Goal: Transaction & Acquisition: Purchase product/service

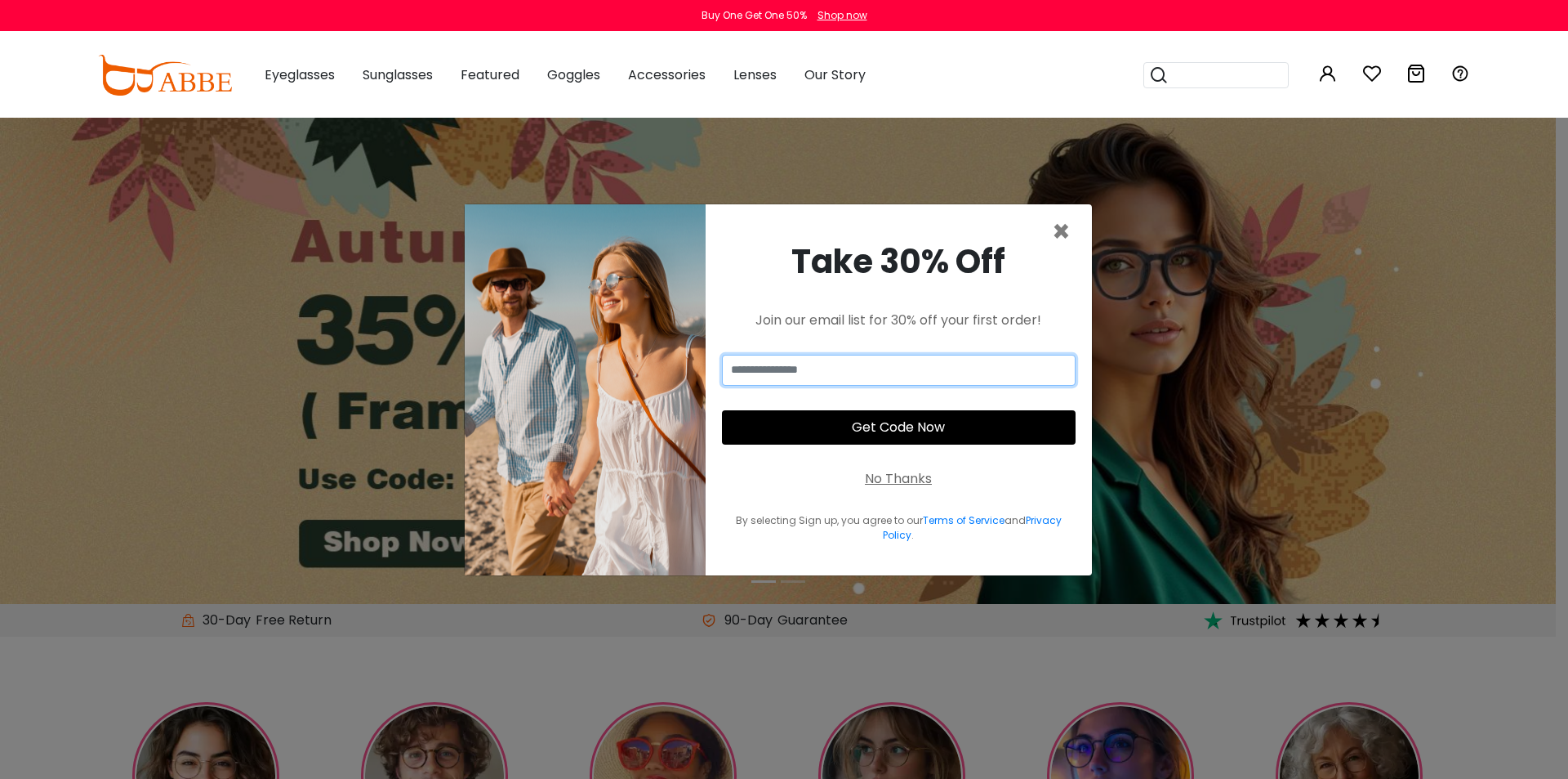
click at [870, 379] on input "email" at bounding box center [898, 370] width 354 height 31
type input "**********"
click at [867, 433] on button "Get Code Now" at bounding box center [898, 427] width 354 height 34
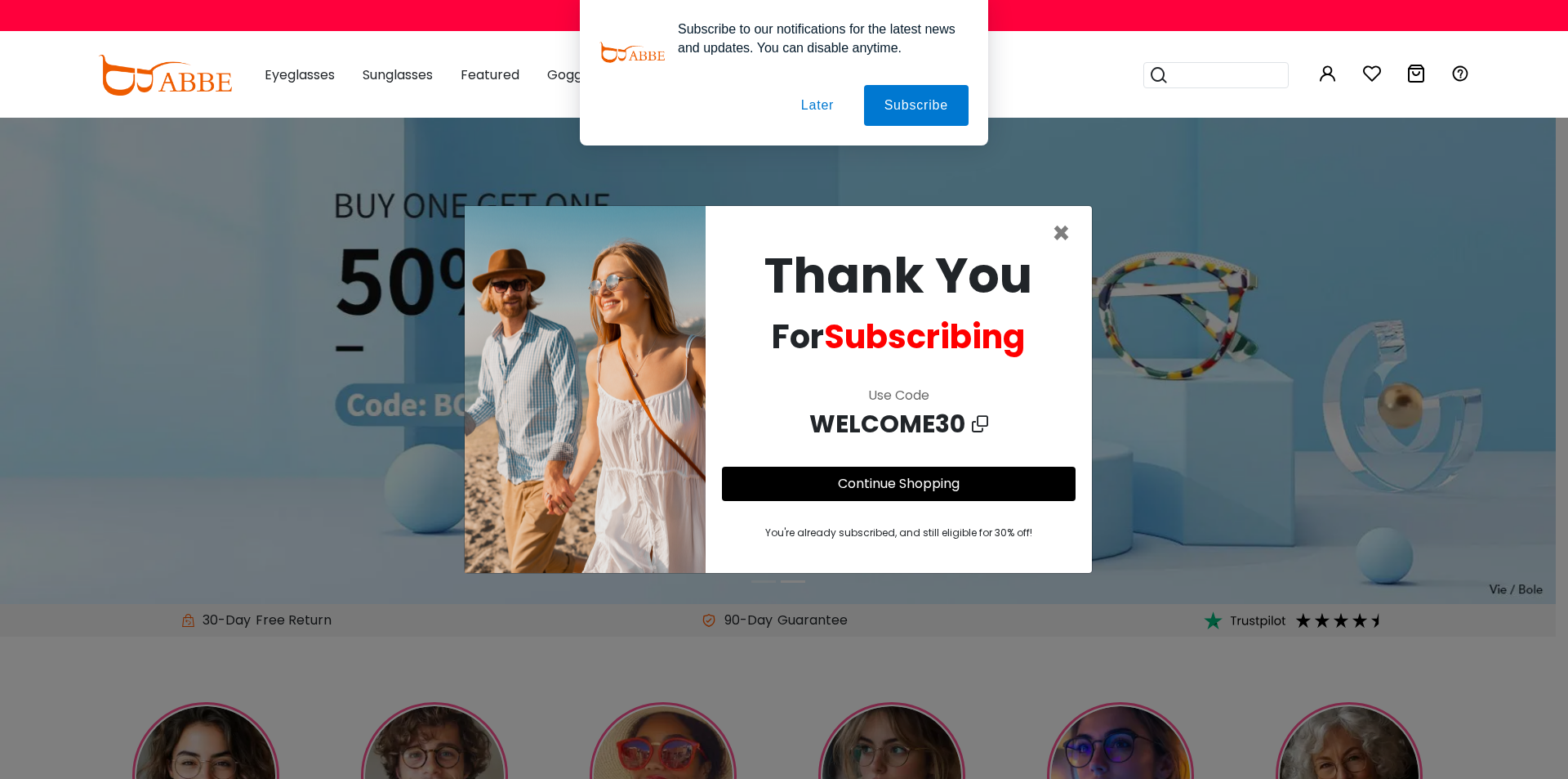
click at [839, 105] on button "Later" at bounding box center [818, 105] width 74 height 41
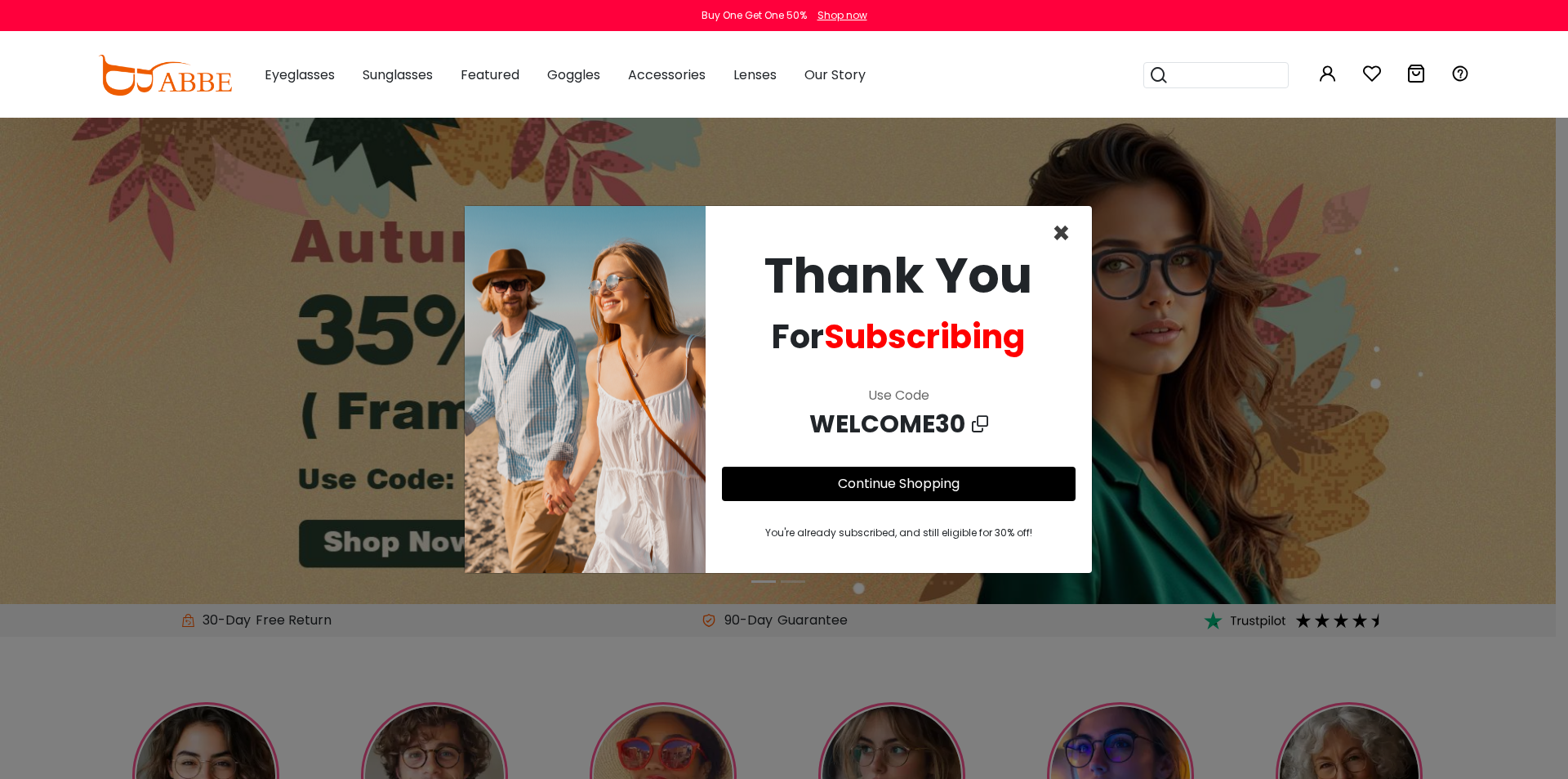
click at [1054, 232] on span "×" at bounding box center [1061, 233] width 19 height 42
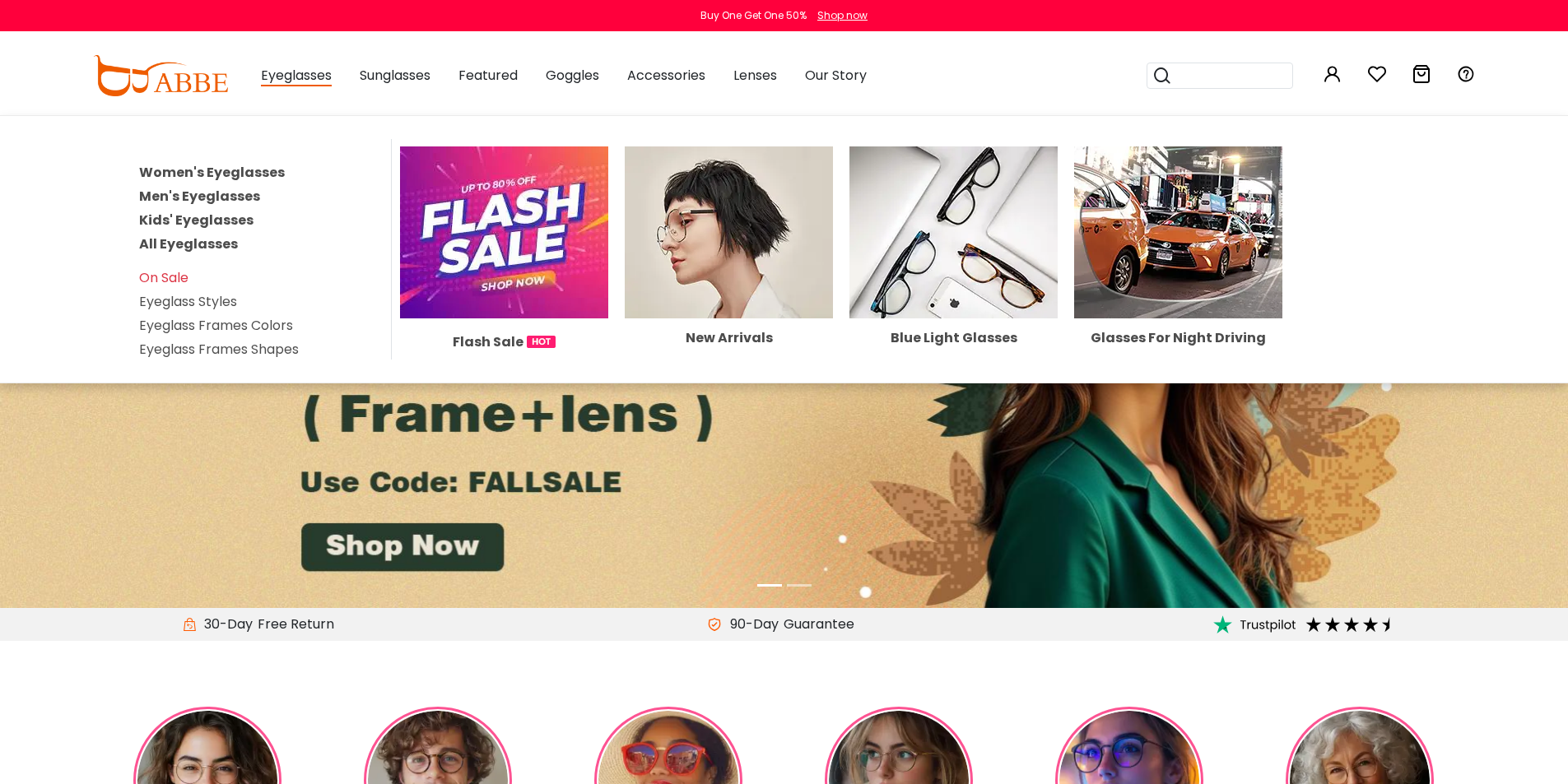
click at [1153, 258] on img at bounding box center [1178, 232] width 208 height 172
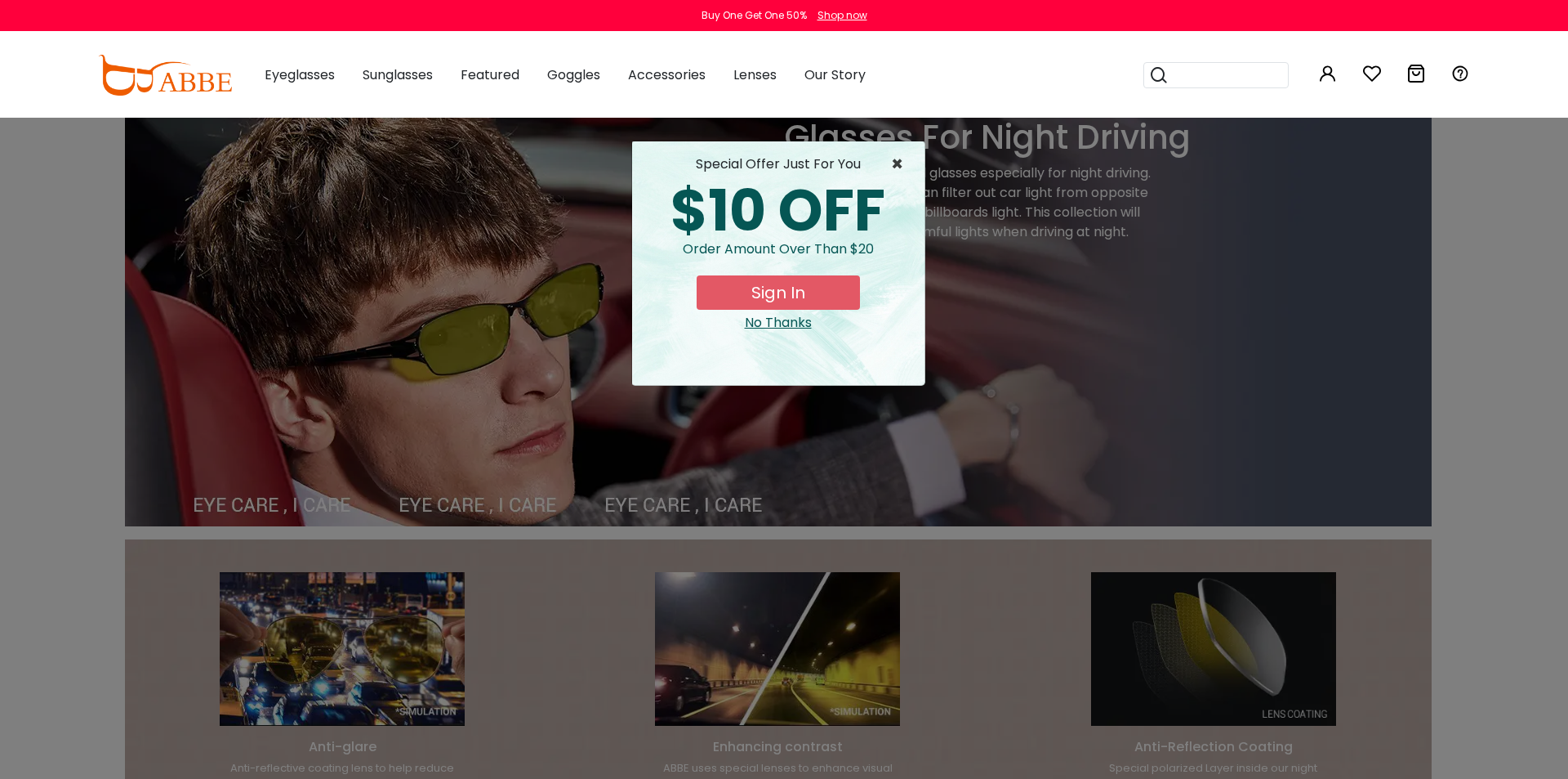
click at [893, 158] on span "×" at bounding box center [902, 164] width 21 height 20
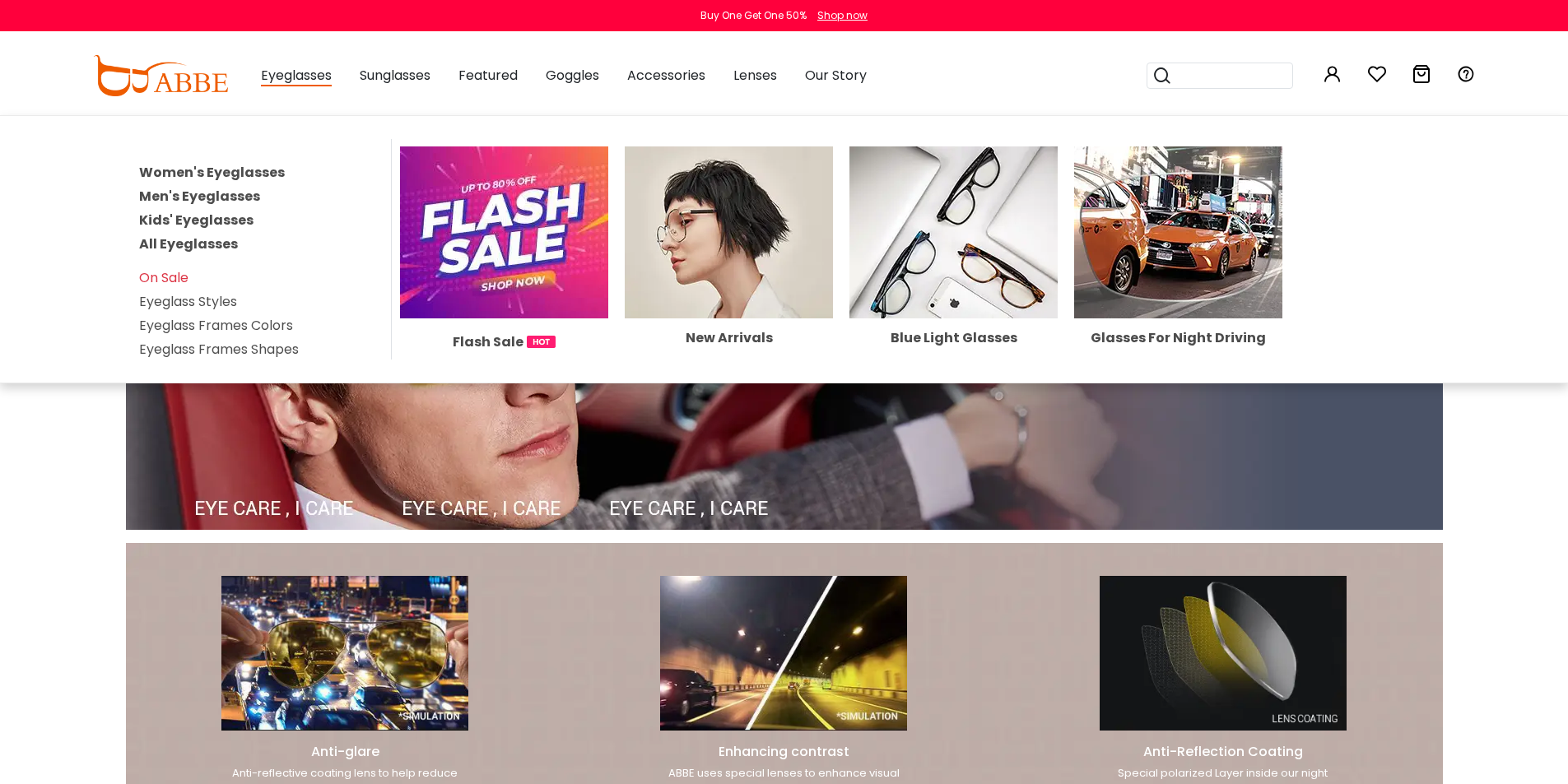
click at [234, 193] on link "Men's Eyeglasses" at bounding box center [200, 196] width 121 height 19
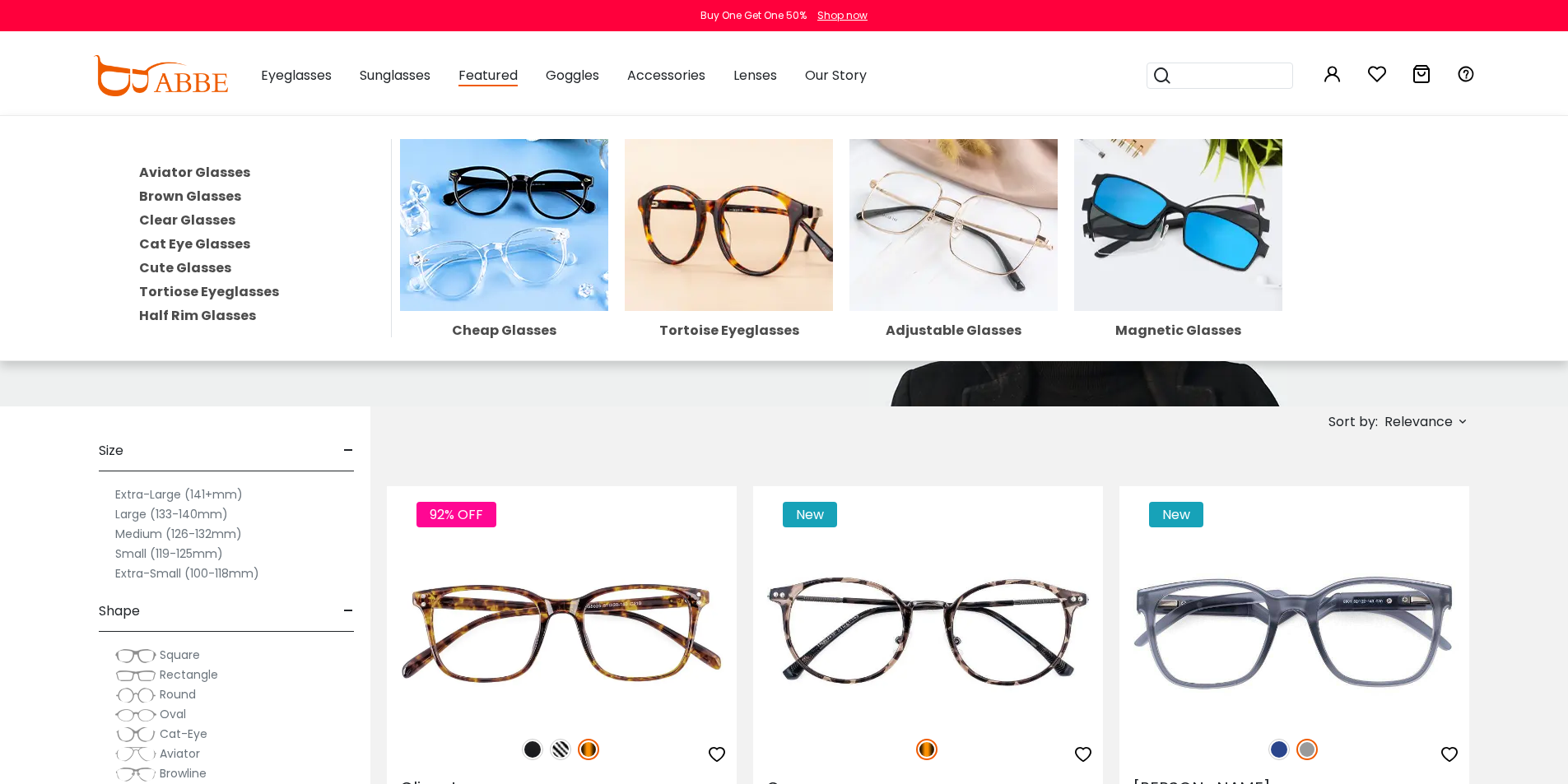
click at [1137, 247] on img at bounding box center [1178, 225] width 208 height 172
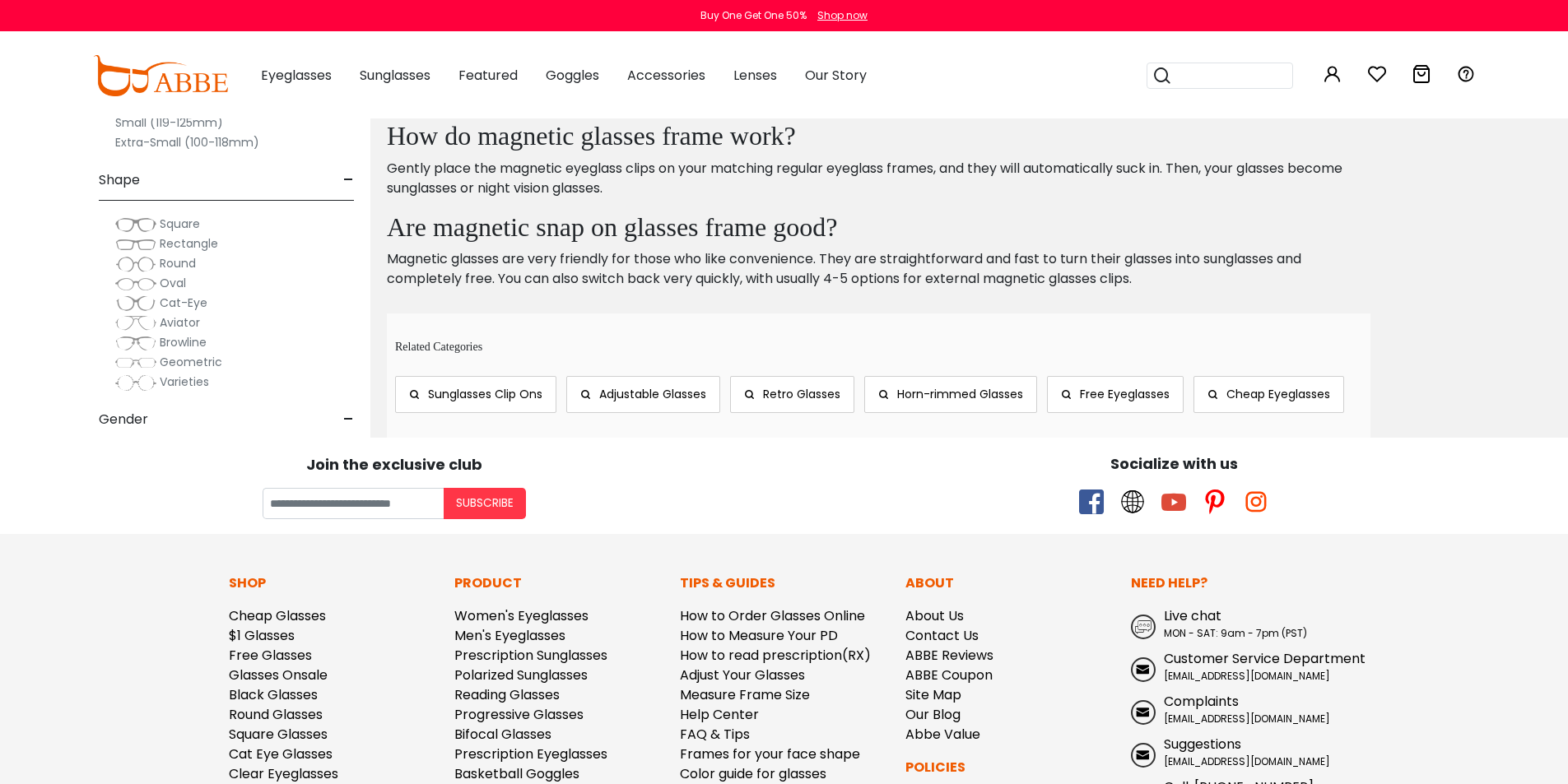
scroll to position [2878, 0]
